Goal: Check status: Check status

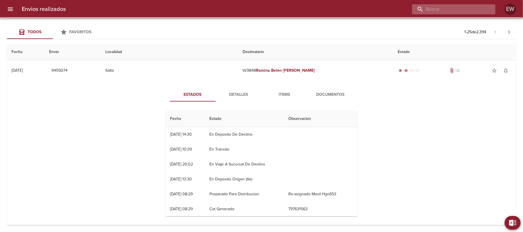
click at [467, 10] on input "buscar" at bounding box center [448, 9] width 73 height 10
paste input "[PERSON_NAME]"
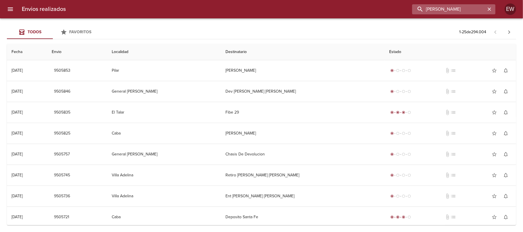
type input "[PERSON_NAME]"
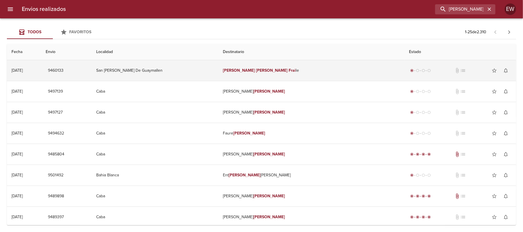
click at [293, 73] on td "[PERSON_NAME] le" at bounding box center [311, 70] width 186 height 21
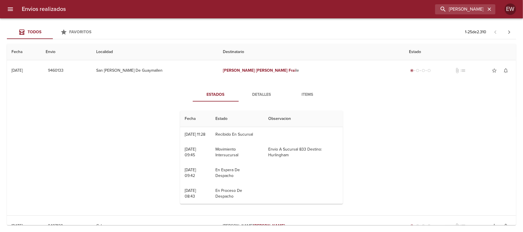
click at [255, 95] on span "Detalles" at bounding box center [261, 94] width 39 height 7
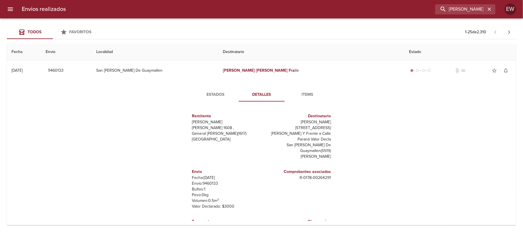
click at [213, 96] on span "Estados" at bounding box center [215, 94] width 39 height 7
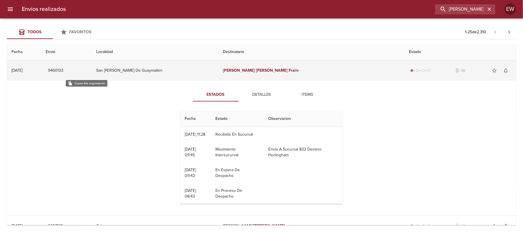
click at [63, 69] on span "9460133" at bounding box center [55, 70] width 15 height 7
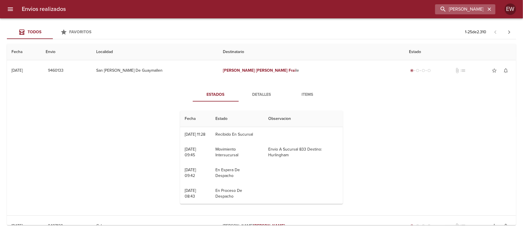
click at [488, 9] on icon "button" at bounding box center [489, 9] width 6 height 6
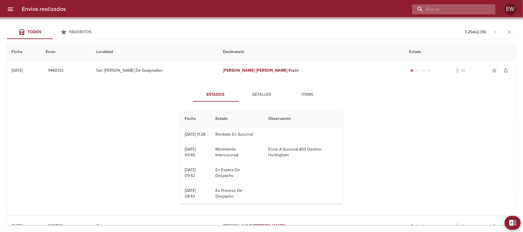
click at [470, 10] on input "buscar" at bounding box center [448, 9] width 73 height 10
paste input "[PERSON_NAME]"
type input "[PERSON_NAME]"
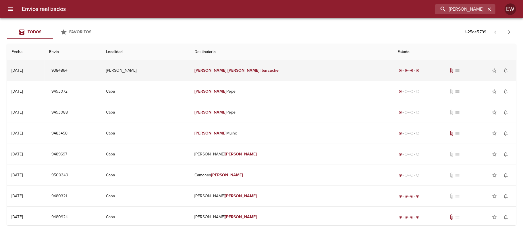
click at [323, 69] on td "[PERSON_NAME]" at bounding box center [291, 70] width 203 height 21
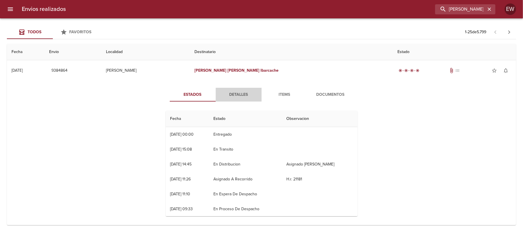
click at [231, 101] on button "Detalles" at bounding box center [239, 95] width 46 height 14
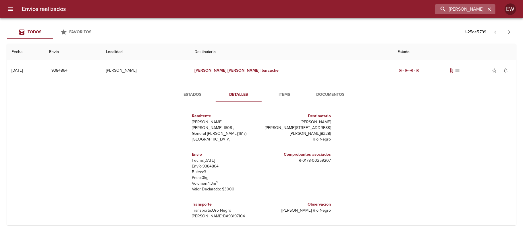
click at [490, 10] on icon "button" at bounding box center [488, 8] width 3 height 3
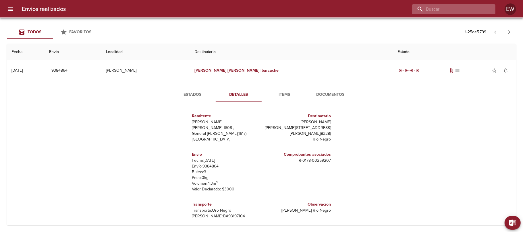
click at [472, 10] on input "buscar" at bounding box center [448, 9] width 73 height 10
paste input "[PERSON_NAME]"
type input "[PERSON_NAME]"
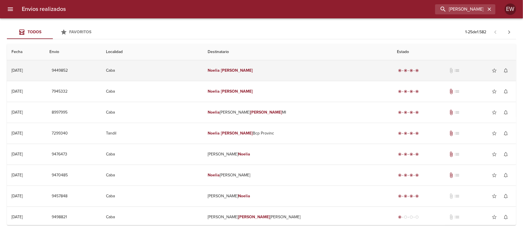
click at [343, 71] on td "[PERSON_NAME]" at bounding box center [297, 70] width 189 height 21
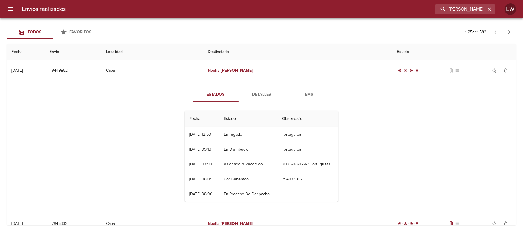
click at [260, 92] on span "Detalles" at bounding box center [261, 94] width 39 height 7
